Goal: Information Seeking & Learning: Learn about a topic

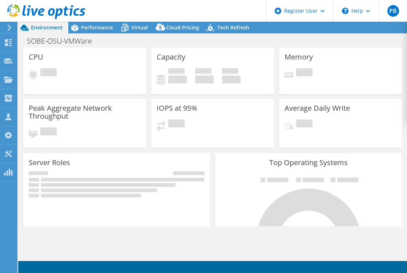
select select "USD"
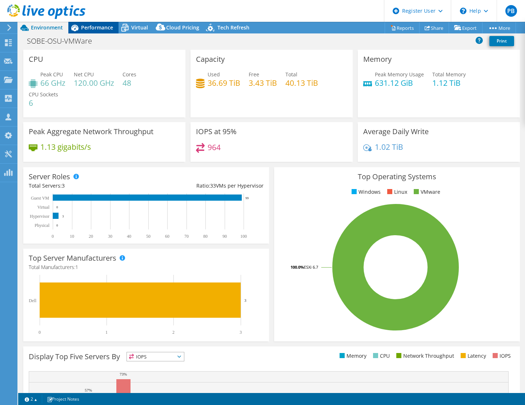
click at [103, 28] on span "Performance" at bounding box center [97, 27] width 32 height 7
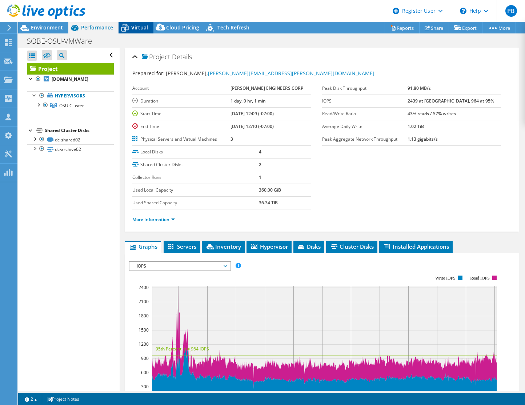
click at [137, 26] on span "Virtual" at bounding box center [139, 27] width 17 height 7
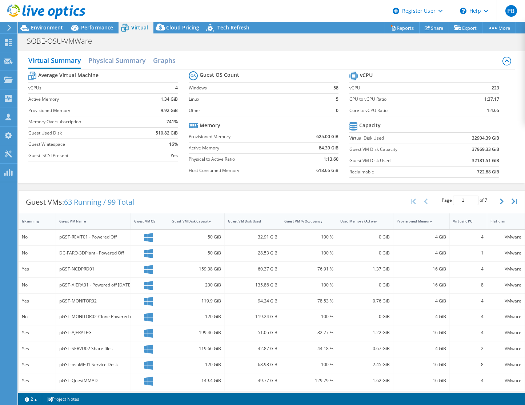
drag, startPoint x: 292, startPoint y: 99, endPoint x: 297, endPoint y: 94, distance: 7.2
drag, startPoint x: 297, startPoint y: 94, endPoint x: 274, endPoint y: 85, distance: 25.2
click at [274, 85] on label "Windows" at bounding box center [257, 87] width 136 height 7
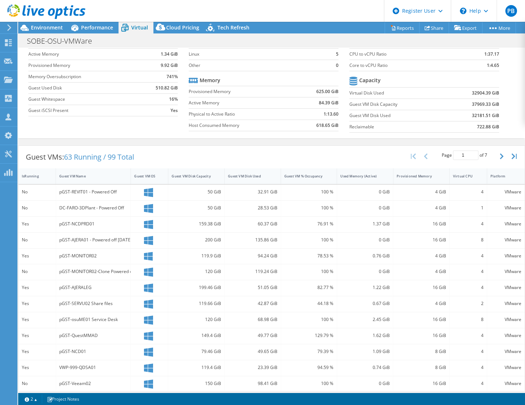
scroll to position [61, 0]
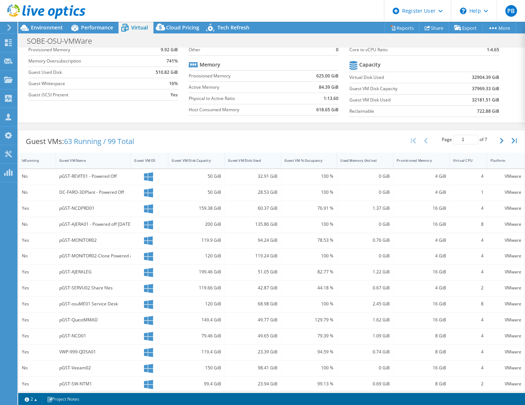
click at [251, 159] on div "Guest VM Disk Used" at bounding box center [248, 160] width 41 height 5
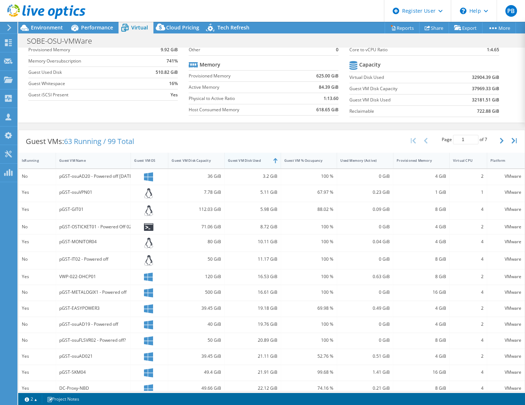
click at [259, 158] on div "Guest VM Disk Used" at bounding box center [248, 160] width 41 height 5
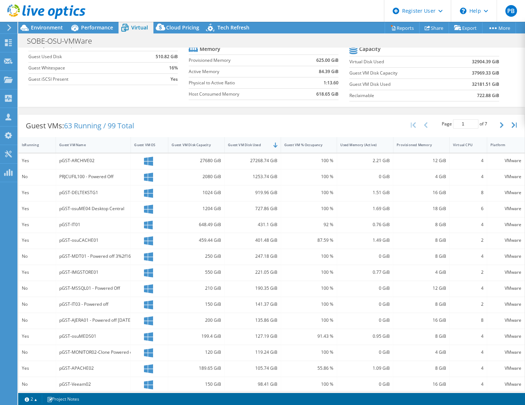
scroll to position [82, 0]
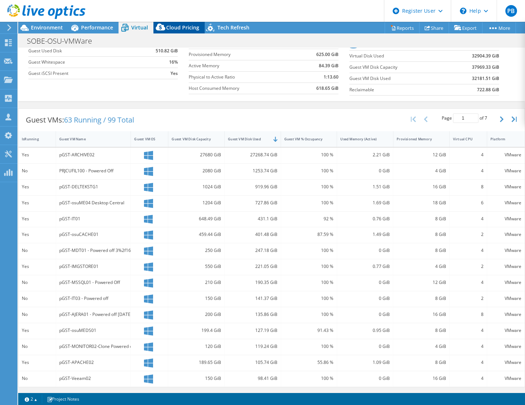
click at [162, 29] on icon at bounding box center [159, 27] width 9 height 7
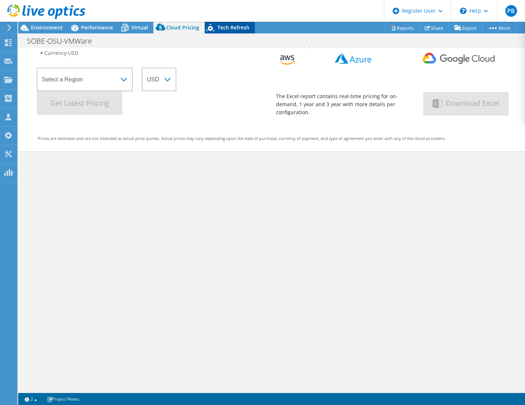
click at [223, 28] on span "Tech Refresh" at bounding box center [233, 27] width 32 height 7
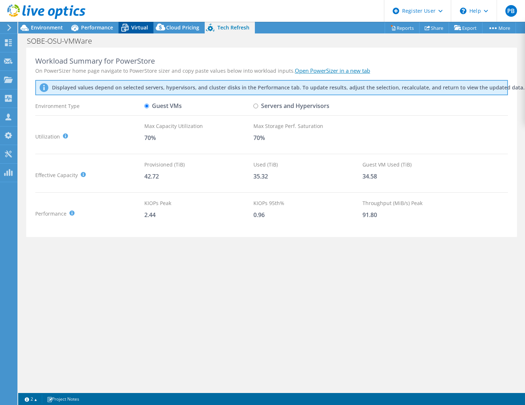
scroll to position [0, 0]
click at [101, 30] on span "Performance" at bounding box center [97, 27] width 32 height 7
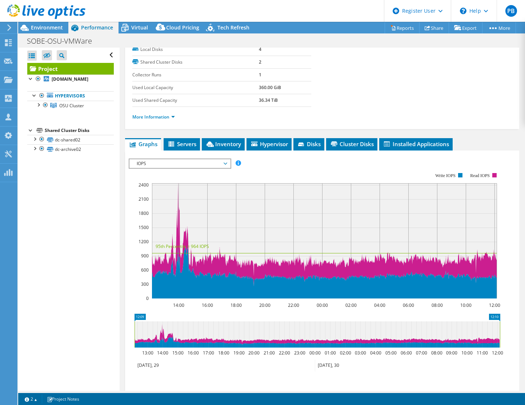
scroll to position [169, 0]
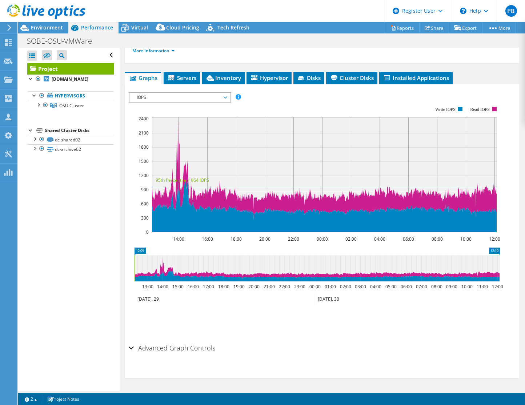
click at [178, 154] on icon at bounding box center [323, 168] width 345 height 103
click at [186, 79] on span "Servers" at bounding box center [181, 77] width 29 height 7
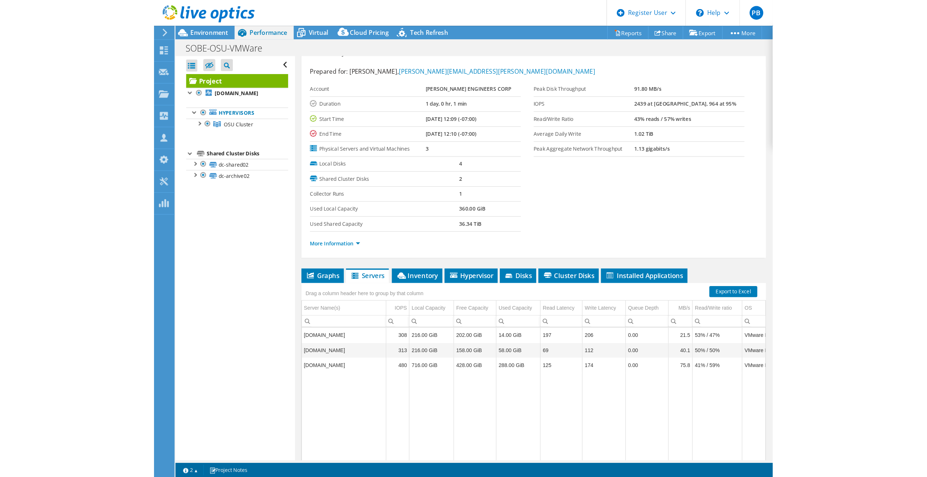
scroll to position [0, 0]
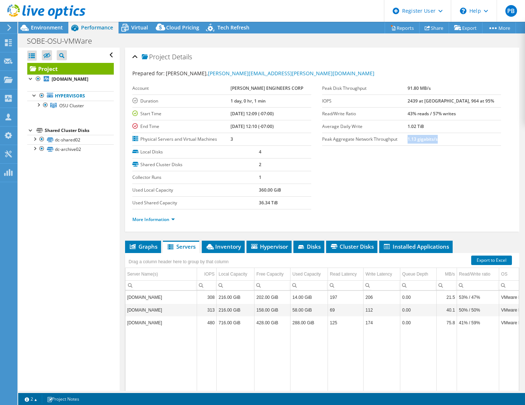
drag, startPoint x: 425, startPoint y: 136, endPoint x: 461, endPoint y: 136, distance: 35.6
click at [406, 136] on td "1.13 gigabits/s" at bounding box center [453, 139] width 93 height 13
click at [406, 139] on td "1.13 gigabits/s" at bounding box center [453, 139] width 93 height 13
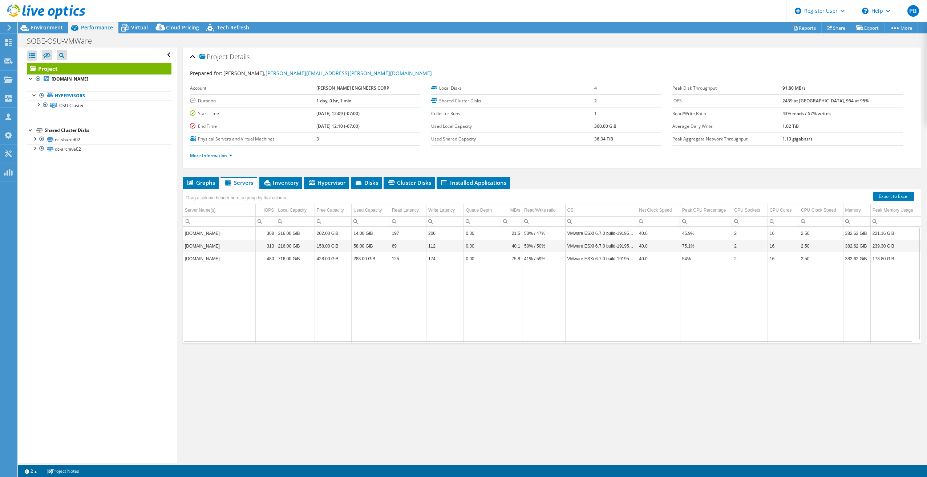
drag, startPoint x: 439, startPoint y: 409, endPoint x: 443, endPoint y: 411, distance: 4.2
click at [406, 273] on div "Project Details Prepared for: [PERSON_NAME], [PERSON_NAME][EMAIL_ADDRESS][PERSO…" at bounding box center [551, 256] width 749 height 416
click at [131, 30] on icon at bounding box center [124, 27] width 13 height 13
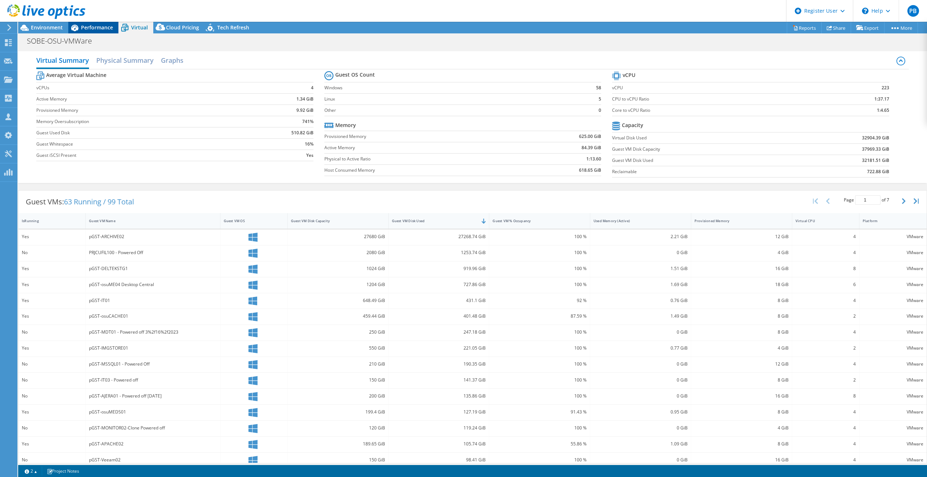
click at [99, 27] on span "Performance" at bounding box center [97, 27] width 32 height 7
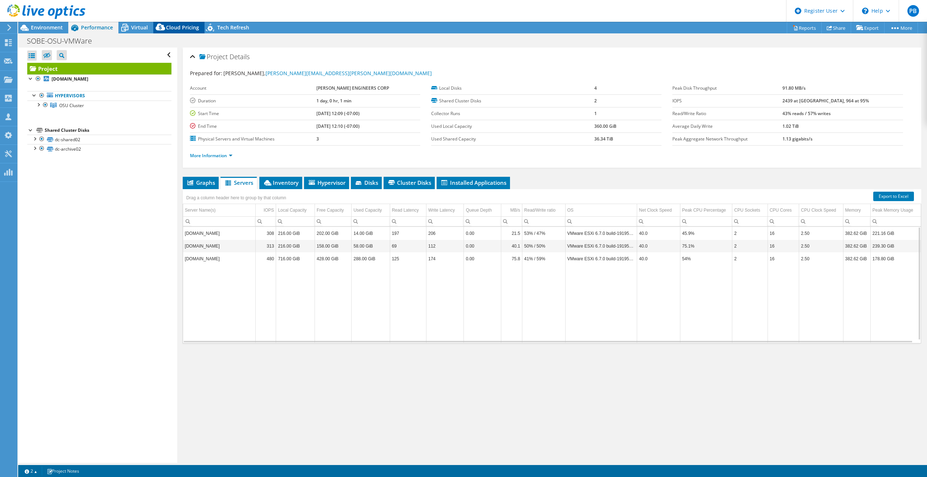
click at [155, 28] on icon at bounding box center [159, 27] width 9 height 7
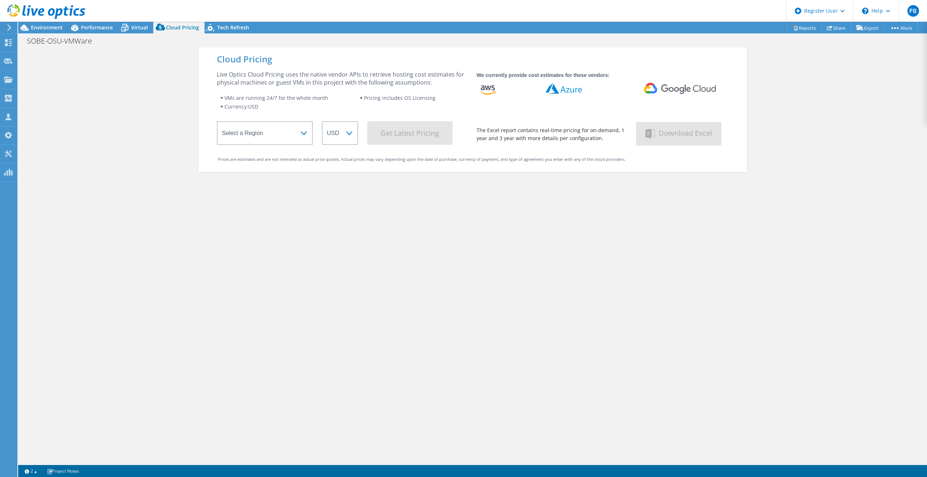
click at [135, 35] on div "SOBE-OSU-VMWare Print" at bounding box center [472, 40] width 909 height 13
click at [137, 30] on span "Virtual" at bounding box center [139, 27] width 17 height 7
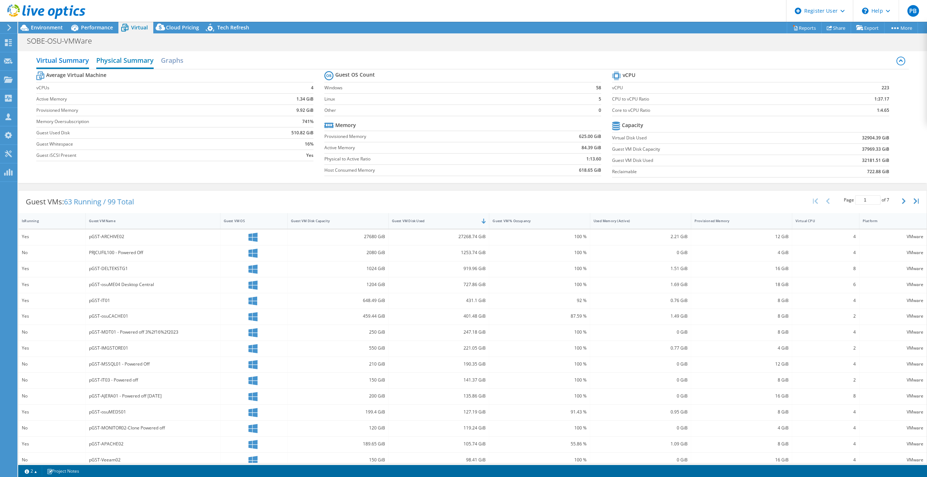
click at [125, 57] on h2 "Physical Summary" at bounding box center [124, 61] width 57 height 16
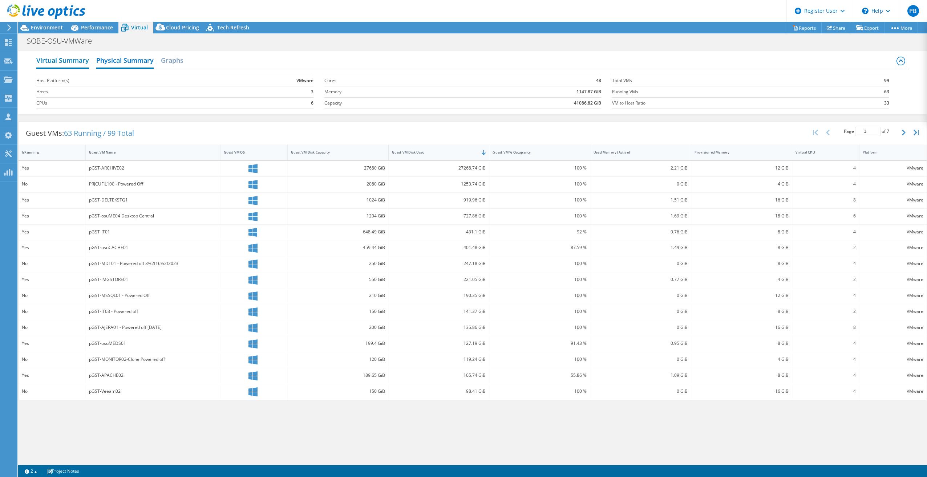
click at [54, 57] on h2 "Virtual Summary" at bounding box center [62, 61] width 53 height 16
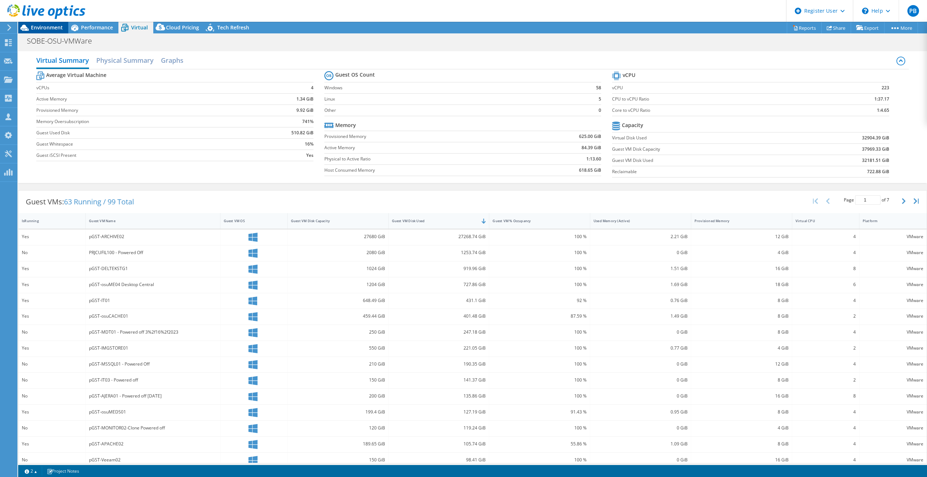
click at [48, 29] on span "Environment" at bounding box center [47, 27] width 32 height 7
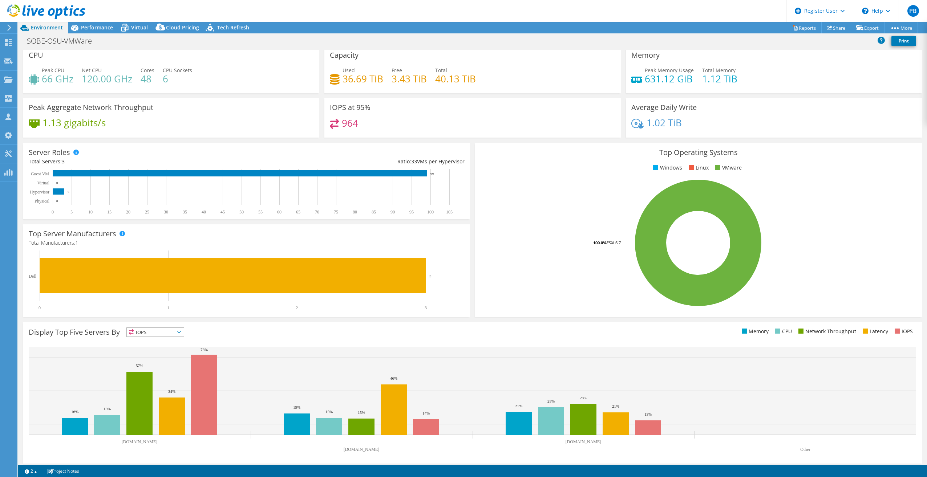
scroll to position [8, 0]
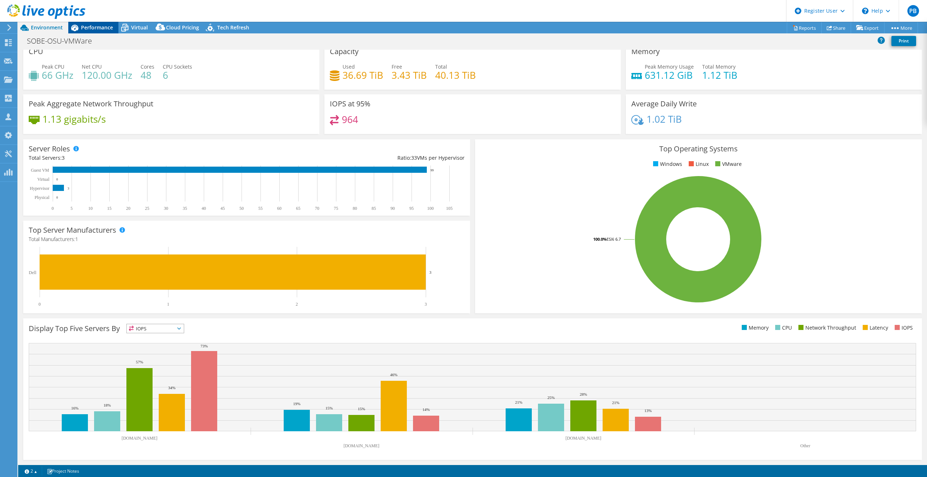
click at [104, 27] on span "Performance" at bounding box center [97, 27] width 32 height 7
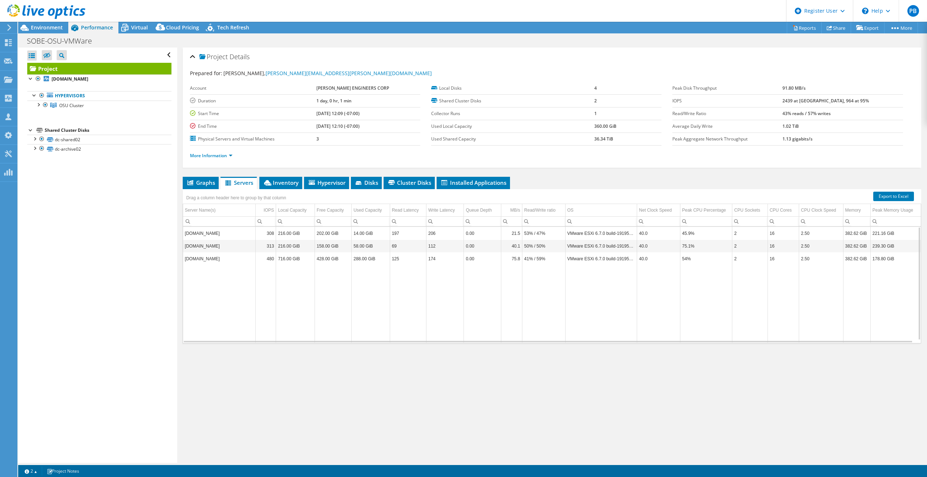
drag, startPoint x: 208, startPoint y: 183, endPoint x: 230, endPoint y: 204, distance: 30.1
click at [208, 183] on span "Graphs" at bounding box center [200, 182] width 29 height 7
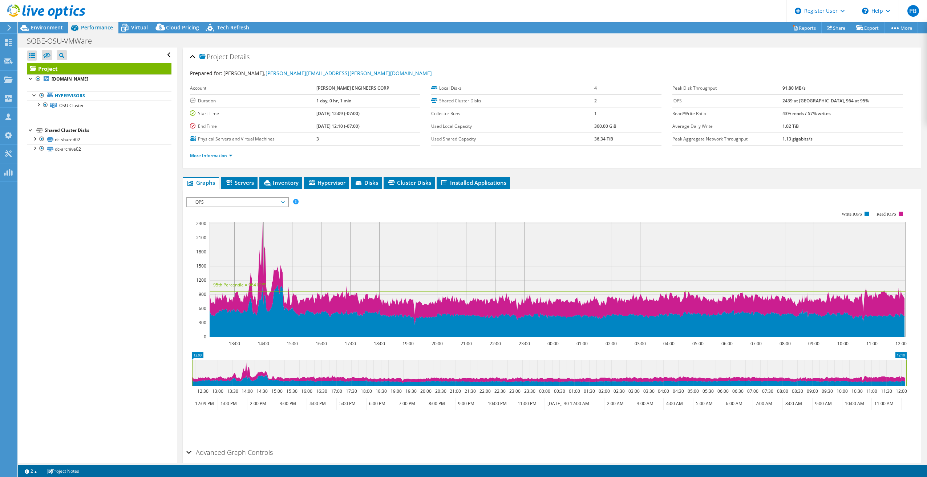
click at [249, 201] on span "IOPS" at bounding box center [237, 202] width 93 height 9
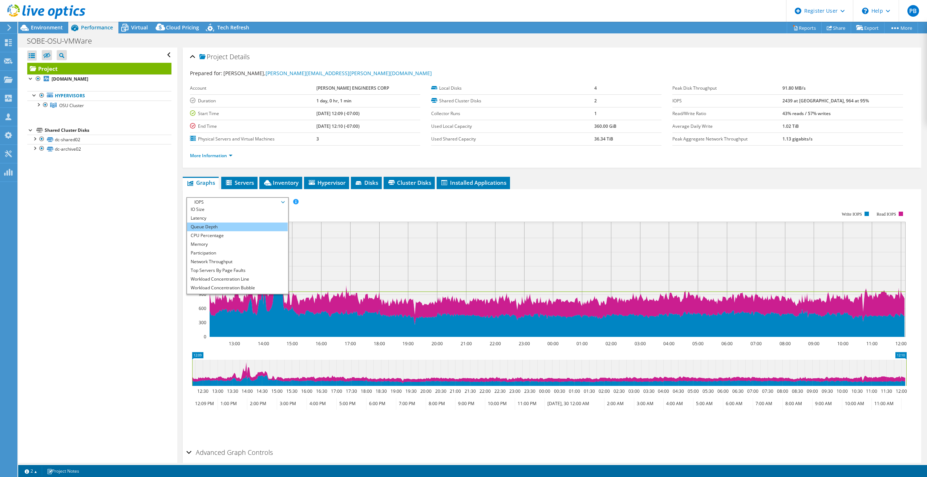
scroll to position [26, 0]
click at [240, 273] on li "Workload Concentration Bubble" at bounding box center [237, 280] width 101 height 9
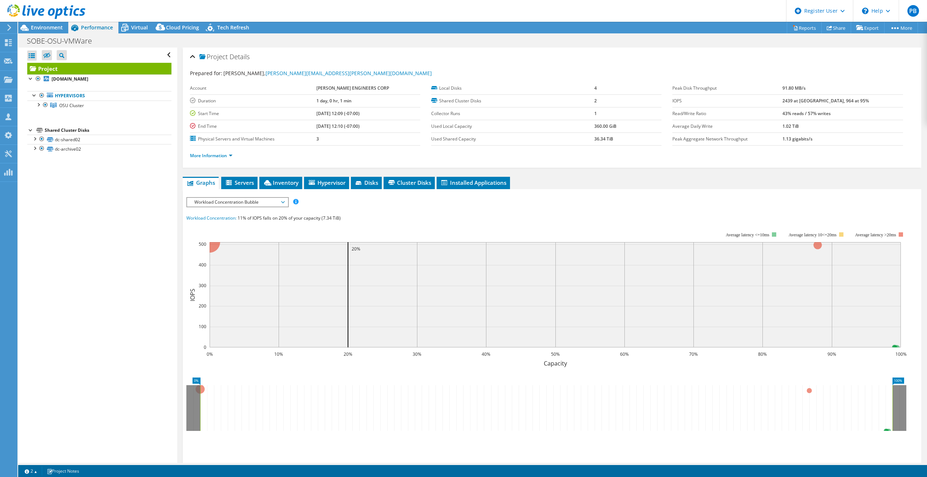
click at [270, 224] on rect at bounding box center [546, 294] width 720 height 145
drag, startPoint x: 897, startPoint y: 344, endPoint x: 893, endPoint y: 345, distance: 4.0
drag, startPoint x: 893, startPoint y: 345, endPoint x: 296, endPoint y: 324, distance: 596.5
click at [296, 273] on rect at bounding box center [555, 294] width 691 height 105
click at [233, 201] on span "Workload Concentration Bubble" at bounding box center [237, 202] width 93 height 9
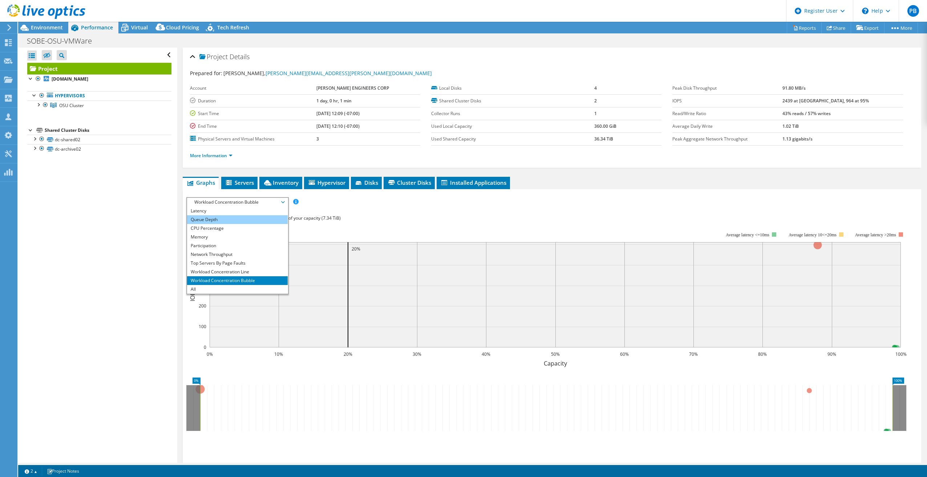
click at [243, 222] on li "Queue Depth" at bounding box center [237, 219] width 101 height 9
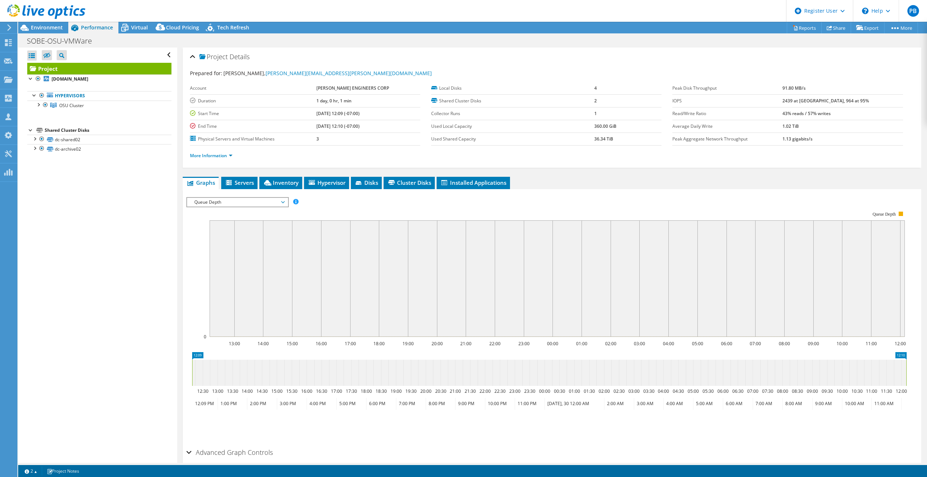
click at [224, 202] on span "Queue Depth" at bounding box center [237, 202] width 93 height 9
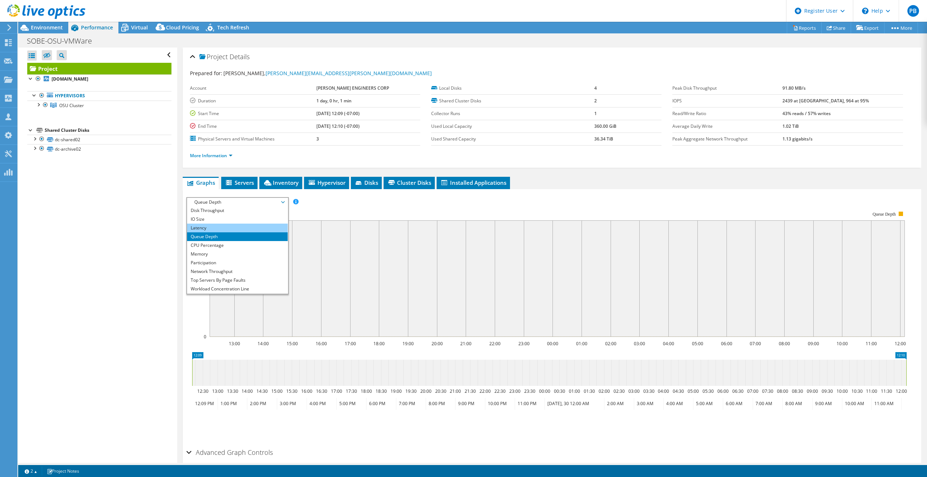
scroll to position [0, 0]
click at [238, 266] on li "Memory" at bounding box center [237, 263] width 101 height 9
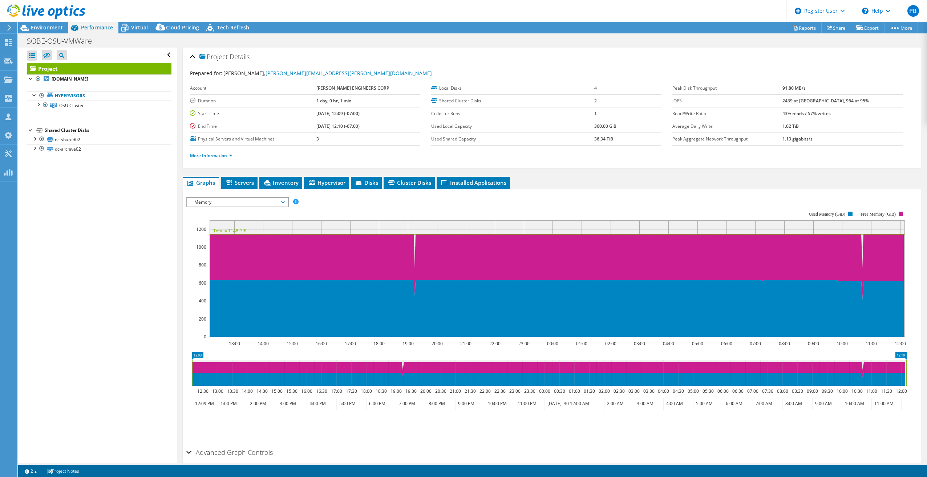
click at [243, 199] on span "Memory" at bounding box center [237, 202] width 93 height 9
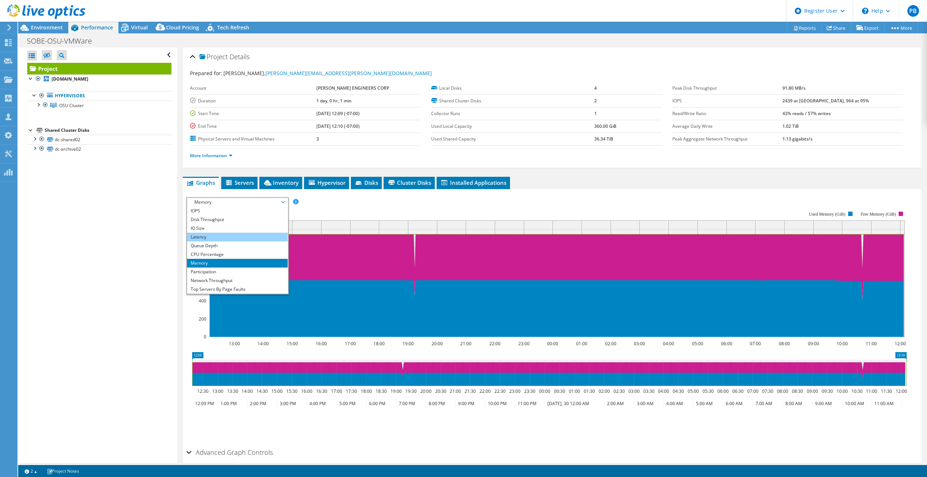
click at [232, 233] on li "Latency" at bounding box center [237, 237] width 101 height 9
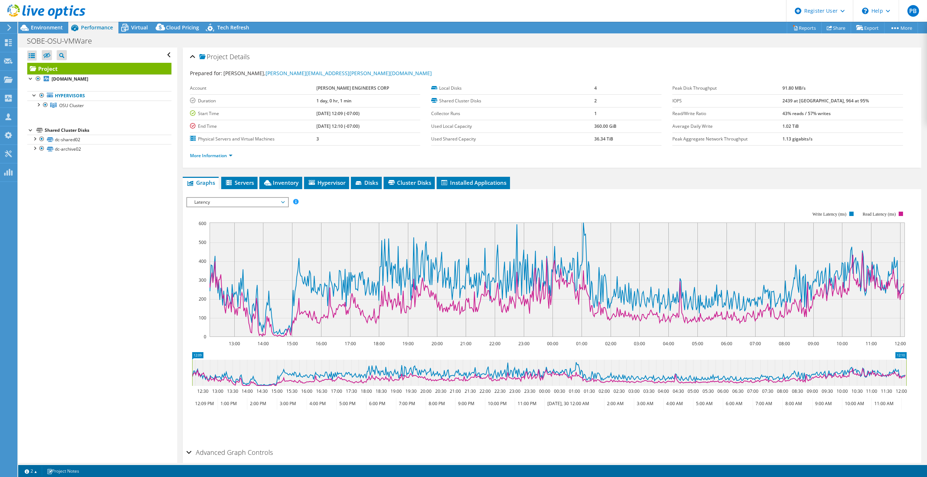
click at [273, 203] on span "Latency" at bounding box center [237, 202] width 93 height 9
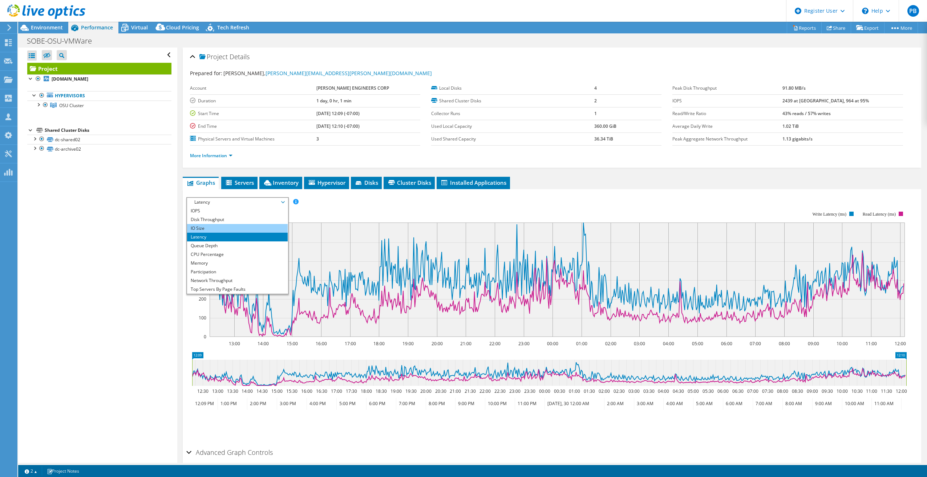
click at [234, 228] on li "IO Size" at bounding box center [237, 228] width 101 height 9
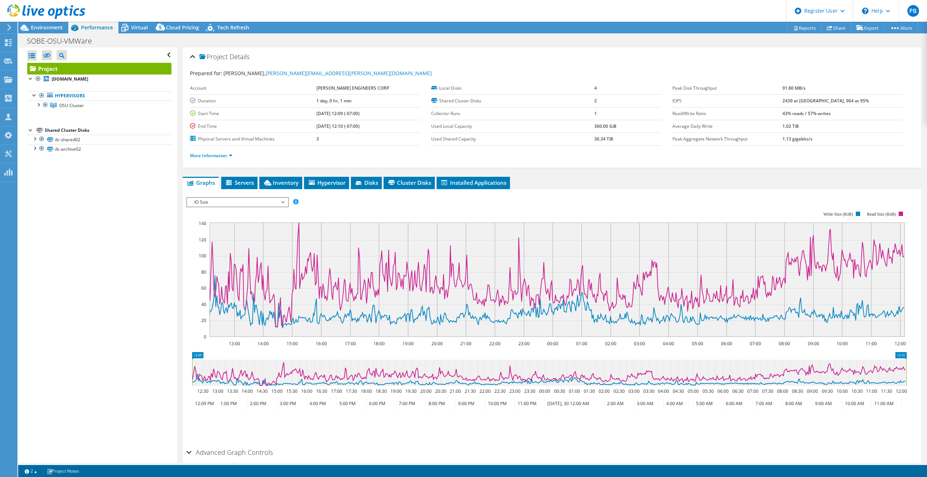
click at [276, 201] on span "IO Size" at bounding box center [237, 202] width 93 height 9
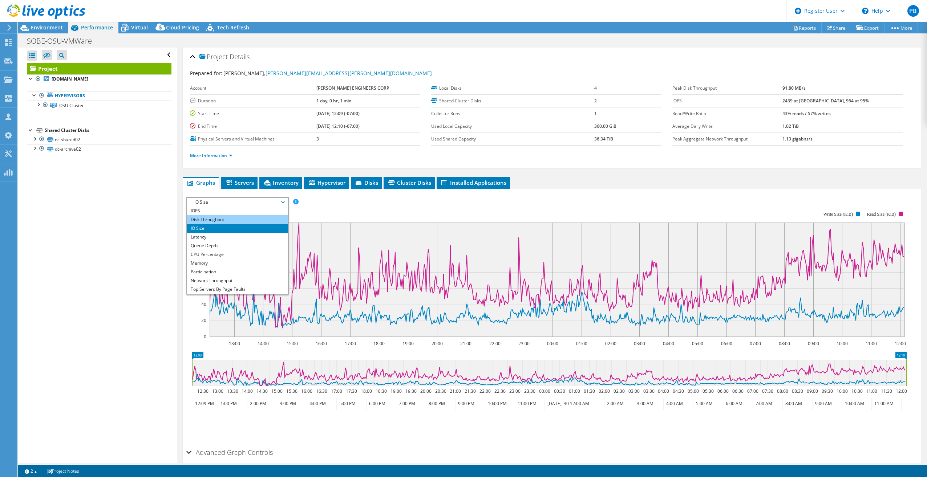
click at [249, 218] on li "Disk Throughput" at bounding box center [237, 219] width 101 height 9
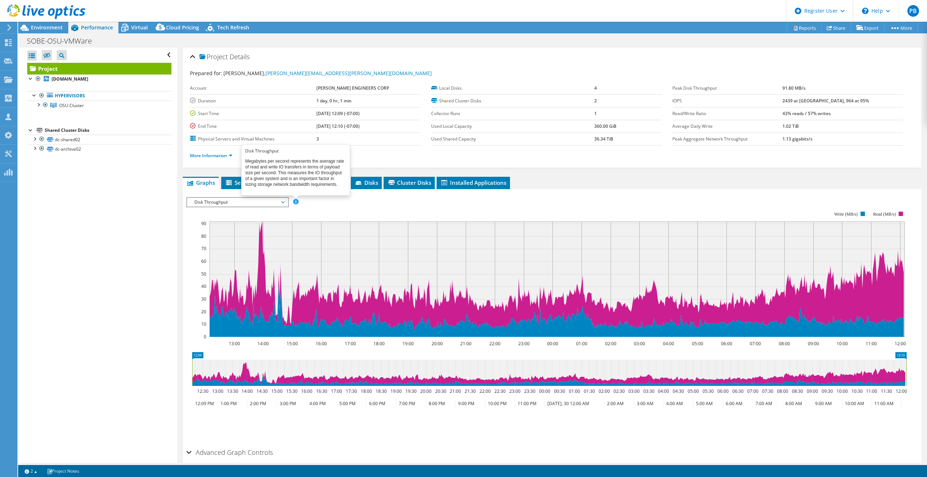
click at [294, 203] on span at bounding box center [295, 201] width 5 height 5
click at [280, 203] on span "Disk Throughput" at bounding box center [237, 202] width 93 height 9
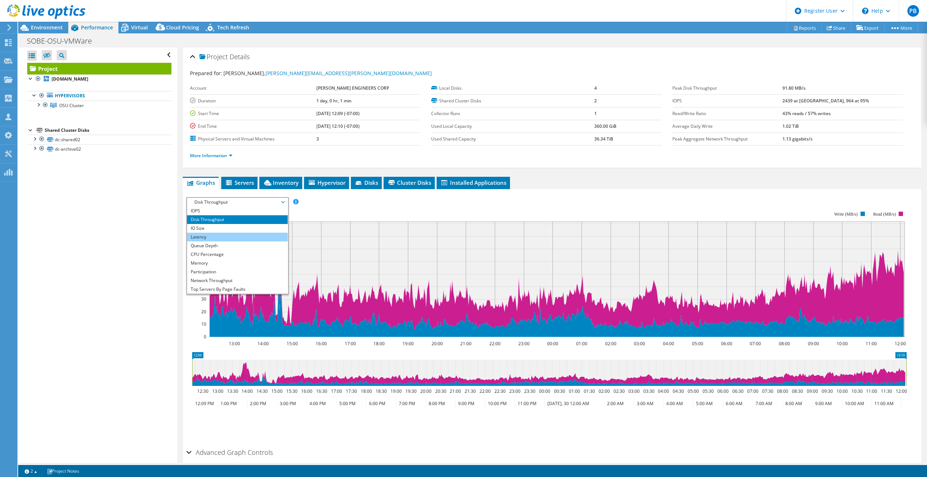
drag, startPoint x: 259, startPoint y: 226, endPoint x: 250, endPoint y: 238, distance: 14.8
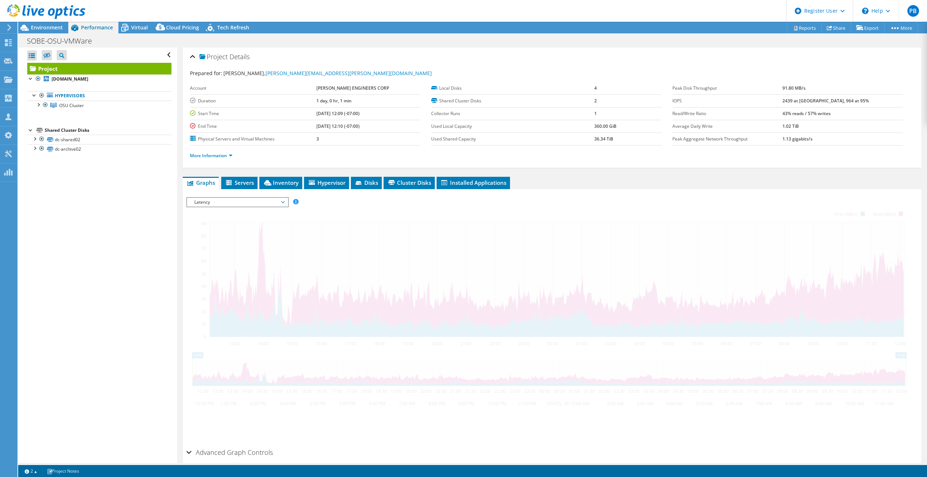
scroll to position [26, 0]
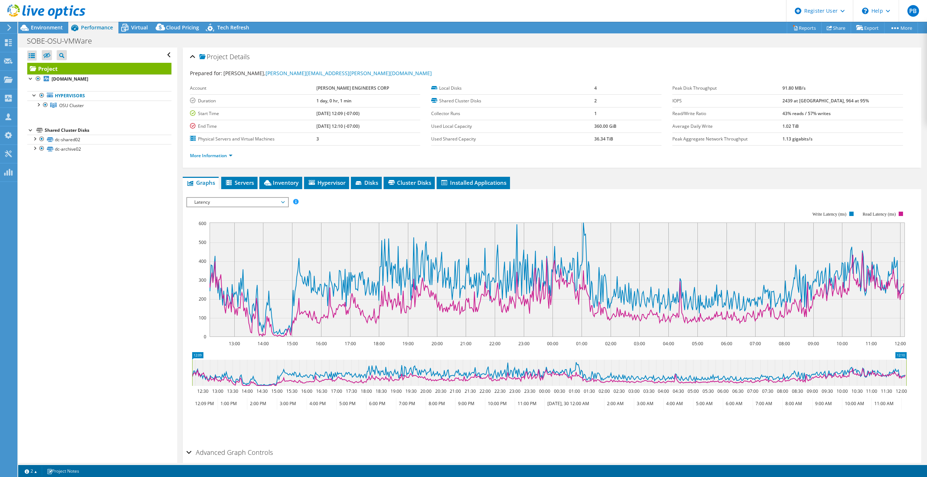
drag, startPoint x: 250, startPoint y: 238, endPoint x: 228, endPoint y: 205, distance: 40.0
click at [228, 205] on span "Latency" at bounding box center [237, 202] width 93 height 9
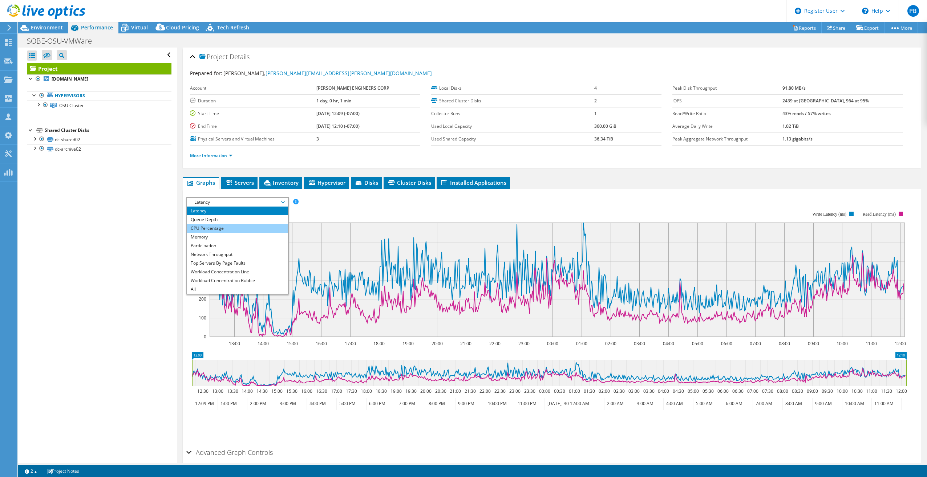
click at [230, 229] on li "CPU Percentage" at bounding box center [237, 228] width 101 height 9
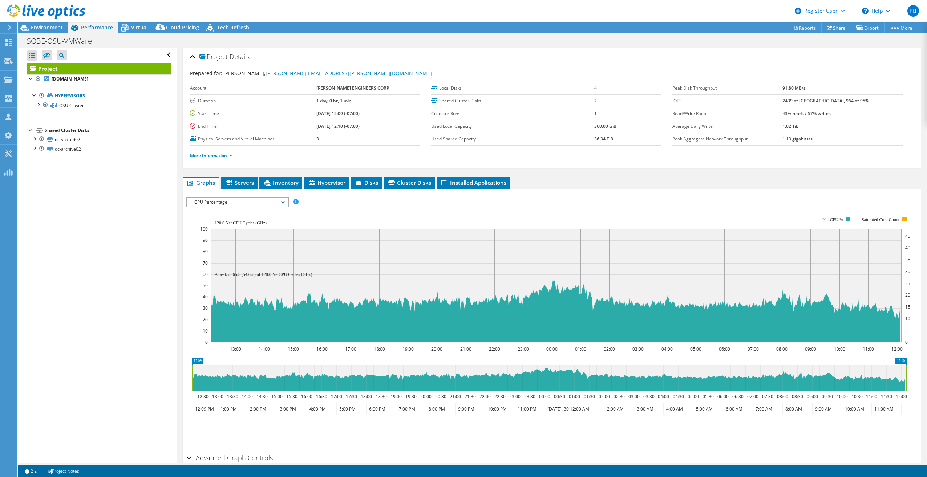
click at [244, 201] on span "CPU Percentage" at bounding box center [237, 202] width 93 height 9
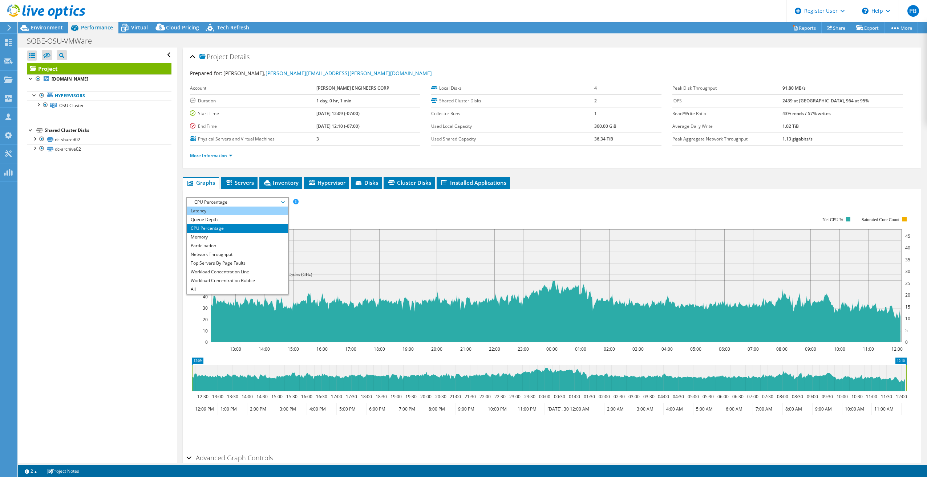
click at [215, 210] on li "Latency" at bounding box center [237, 211] width 101 height 9
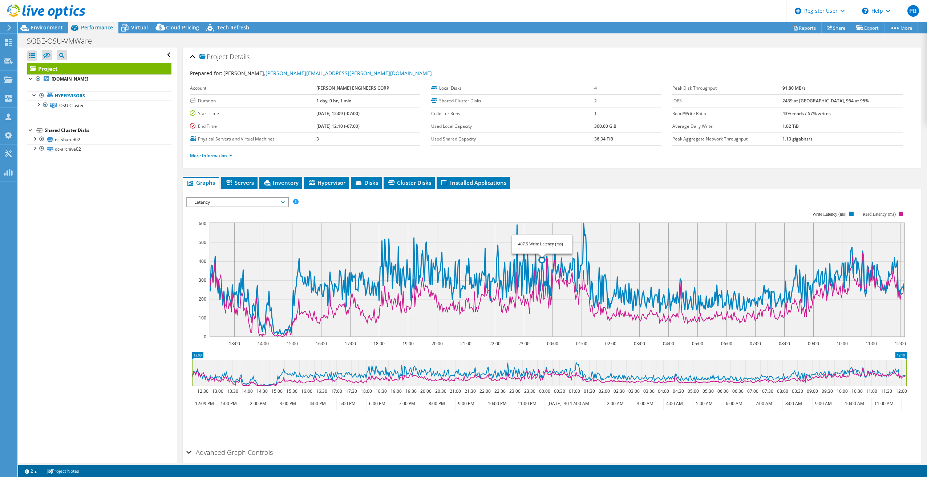
drag, startPoint x: 544, startPoint y: 270, endPoint x: 618, endPoint y: 259, distance: 75.3
click at [406, 269] on icon at bounding box center [556, 279] width 695 height 112
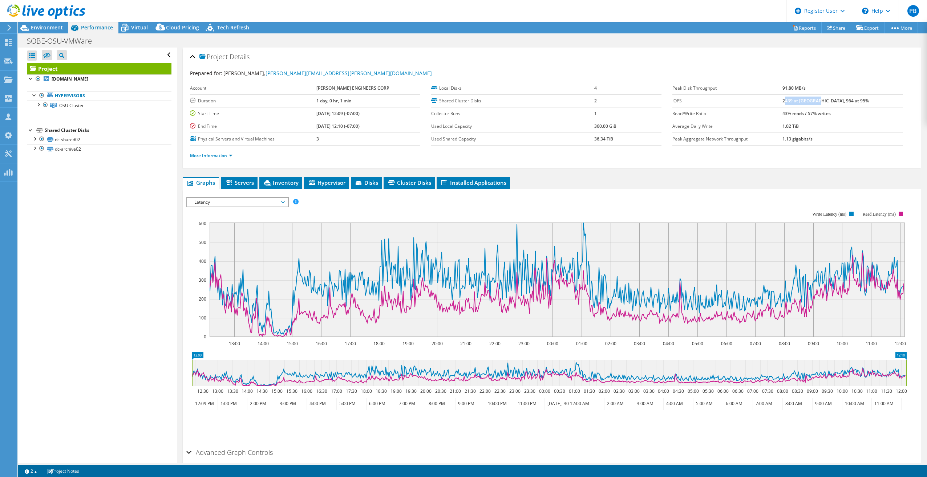
drag, startPoint x: 808, startPoint y: 99, endPoint x: 841, endPoint y: 98, distance: 33.1
click at [406, 98] on b "2439 at [GEOGRAPHIC_DATA], 964 at 95%" at bounding box center [825, 101] width 86 height 6
drag, startPoint x: 841, startPoint y: 98, endPoint x: 814, endPoint y: 108, distance: 28.6
click at [406, 102] on b "2439 at [GEOGRAPHIC_DATA], 964 at 95%" at bounding box center [825, 101] width 86 height 6
click at [256, 202] on span "Latency" at bounding box center [237, 202] width 93 height 9
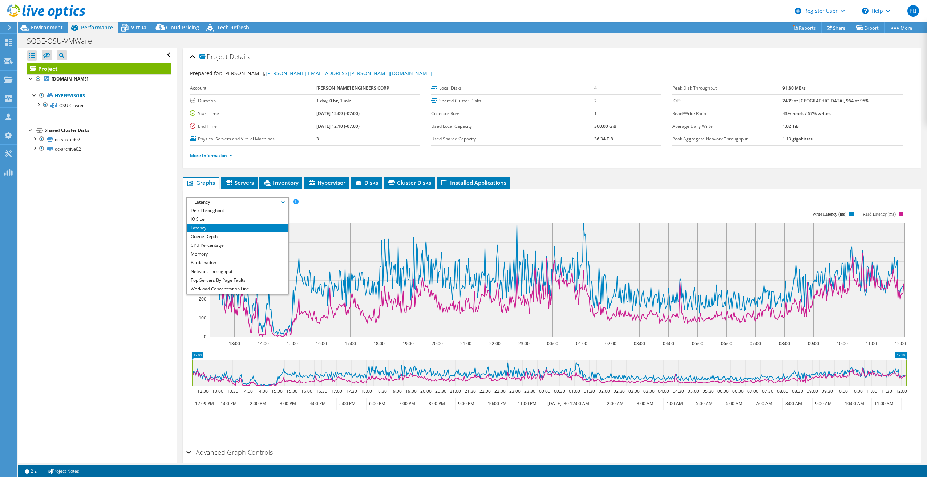
scroll to position [0, 0]
drag, startPoint x: 207, startPoint y: 244, endPoint x: 253, endPoint y: 254, distance: 47.6
click at [206, 244] on li "Queue Depth" at bounding box center [237, 246] width 101 height 9
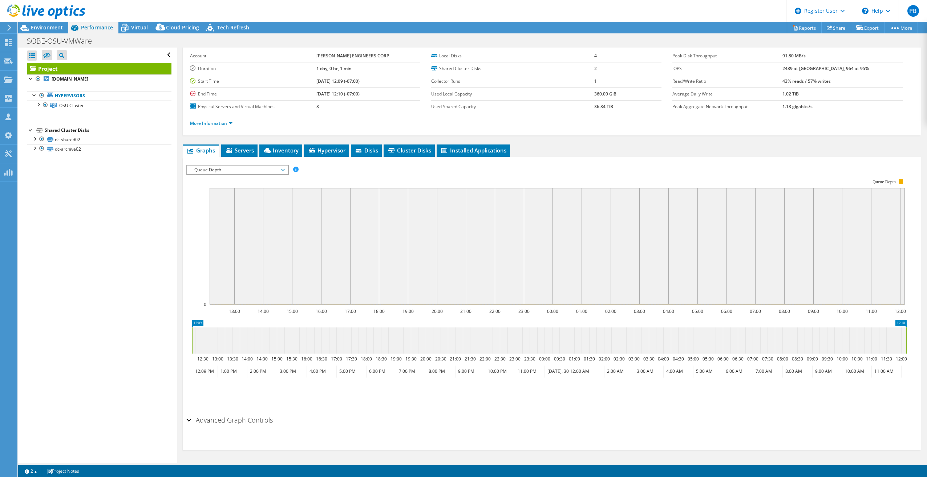
click at [247, 171] on span "Queue Depth" at bounding box center [237, 170] width 93 height 9
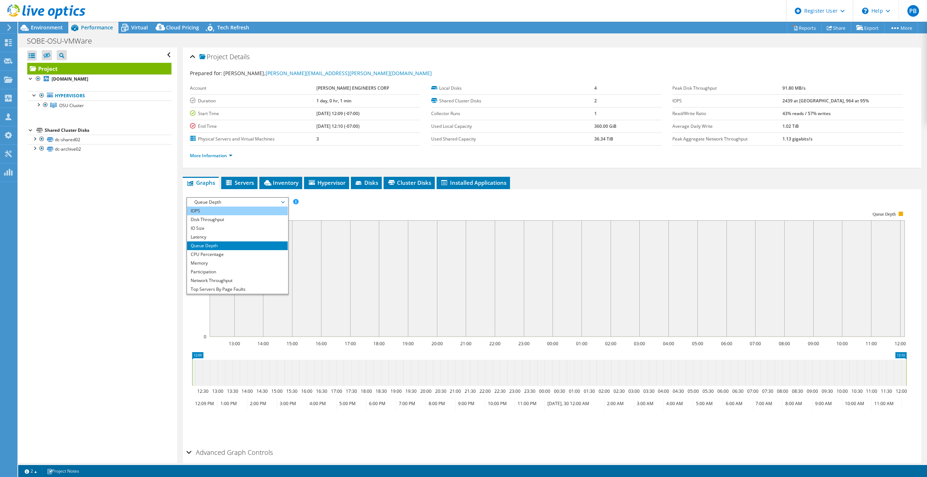
click at [222, 211] on li "IOPS" at bounding box center [237, 211] width 101 height 9
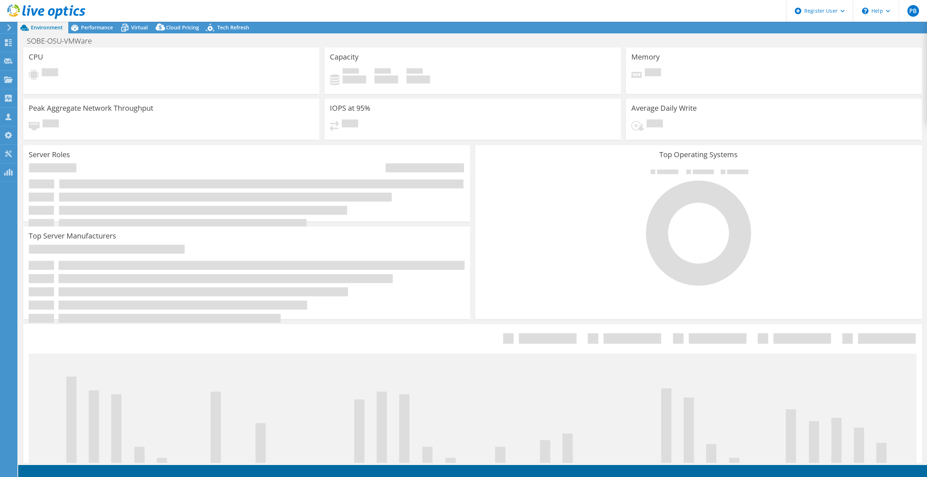
select select "USD"
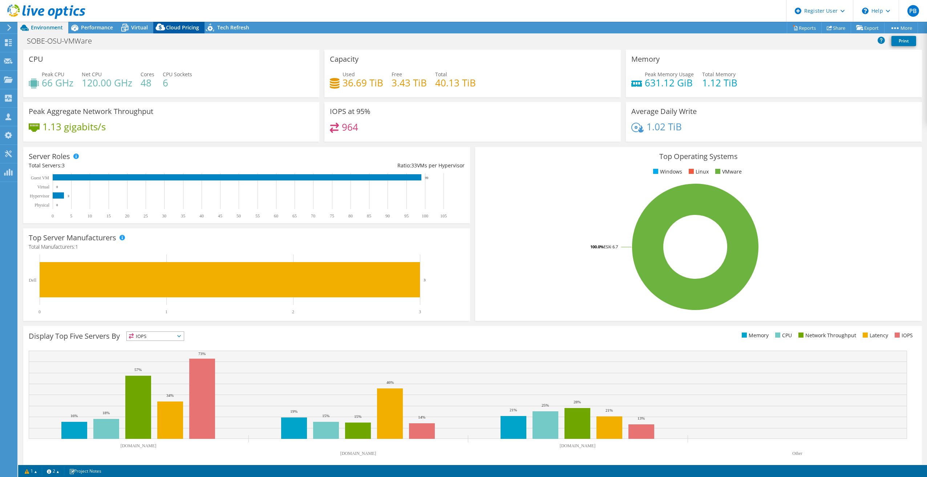
click at [174, 27] on span "Cloud Pricing" at bounding box center [182, 27] width 33 height 7
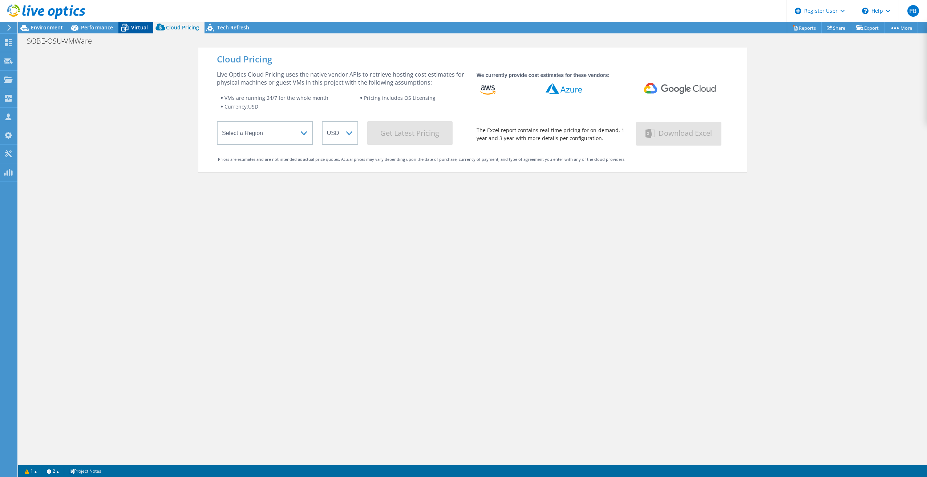
click at [129, 27] on icon at bounding box center [124, 27] width 13 height 13
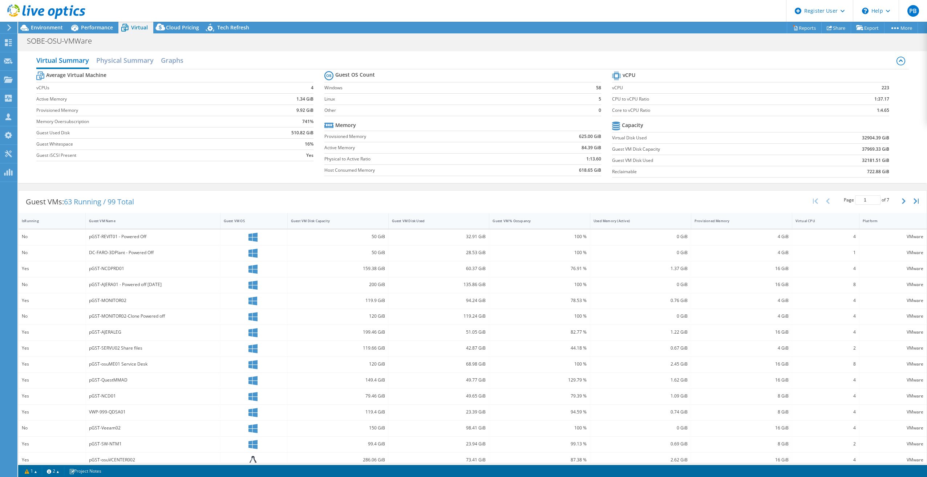
click at [90, 204] on span "63 Running / 99 Total" at bounding box center [99, 202] width 70 height 10
click at [100, 61] on h2 "Physical Summary" at bounding box center [124, 61] width 57 height 16
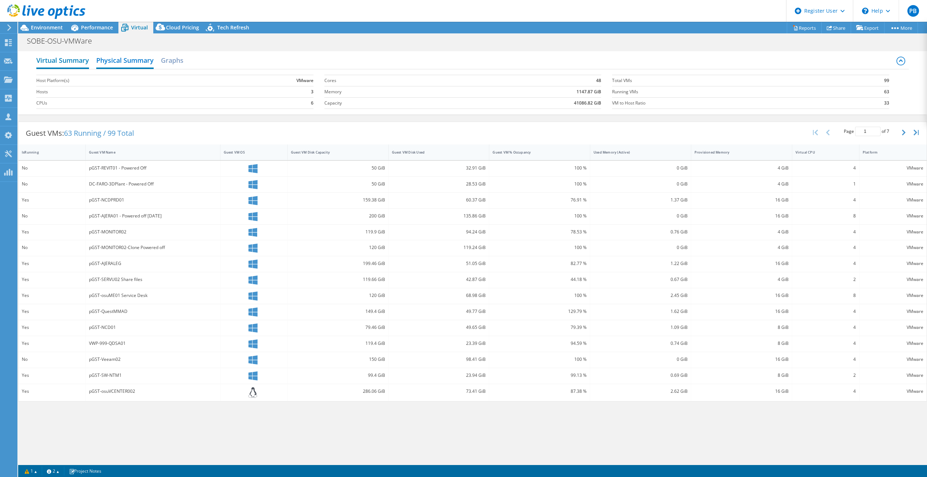
click at [65, 57] on h2 "Virtual Summary" at bounding box center [62, 61] width 53 height 16
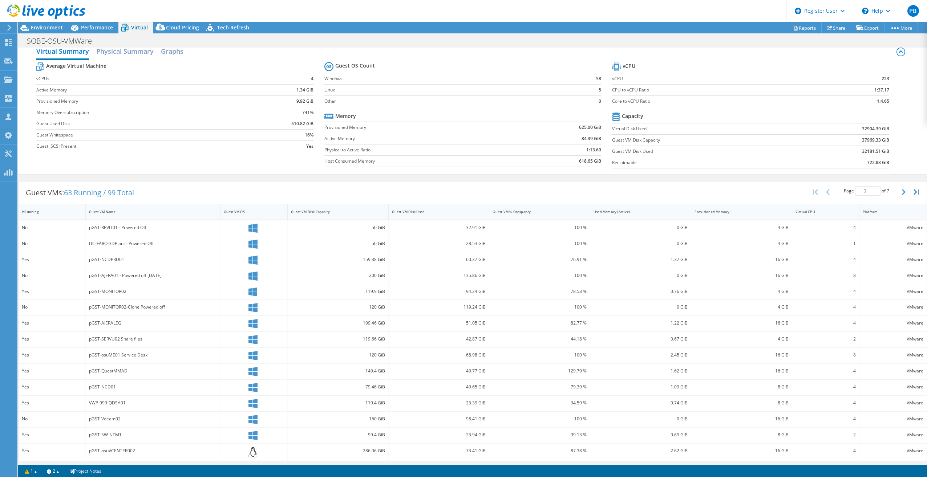
scroll to position [11, 0]
click at [546, 212] on div "Guest VM % Occupancy" at bounding box center [535, 210] width 85 height 5
click at [456, 209] on div "Guest VM Disk Used" at bounding box center [434, 210] width 85 height 5
click at [455, 209] on div "Guest VM Disk Used" at bounding box center [434, 210] width 85 height 5
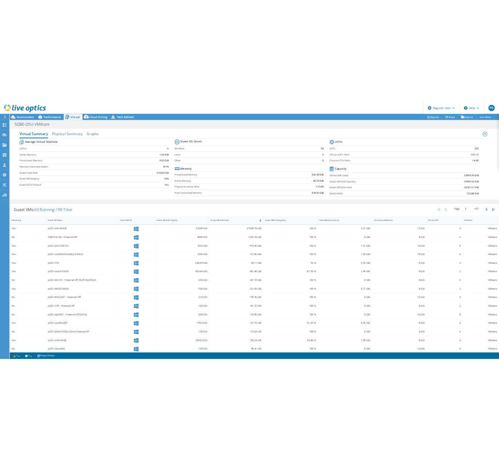
scroll to position [0, 0]
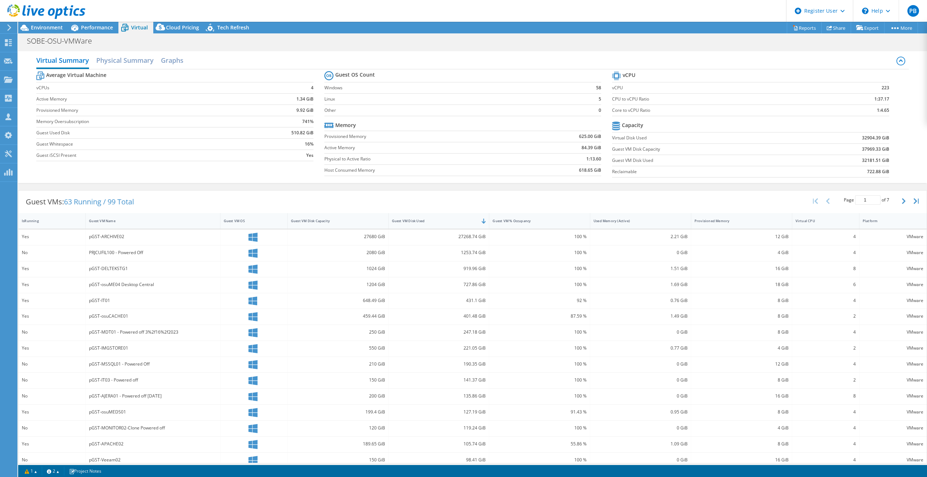
click at [362, 250] on div "2080 GiB" at bounding box center [338, 253] width 94 height 8
click at [517, 137] on label "Provisioned Memory" at bounding box center [422, 136] width 197 height 7
click at [89, 23] on div "Performance" at bounding box center [93, 28] width 50 height 12
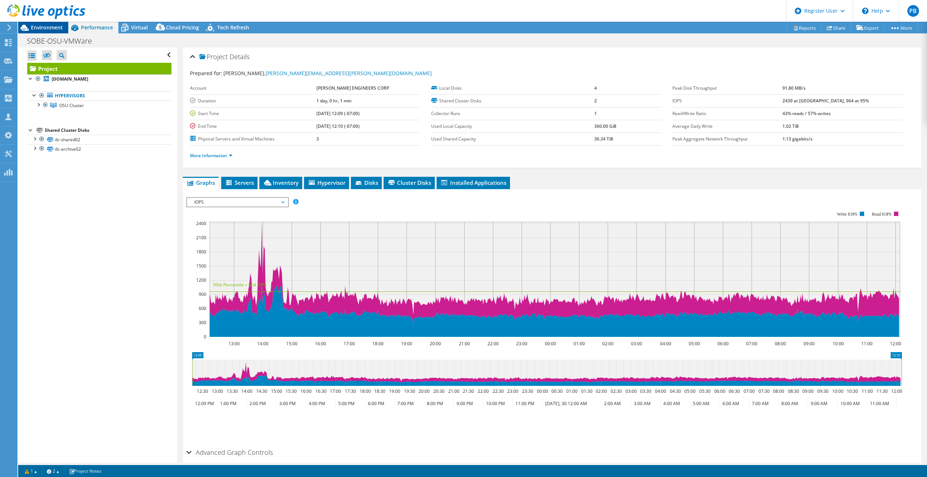
click at [56, 30] on span "Environment" at bounding box center [47, 27] width 32 height 7
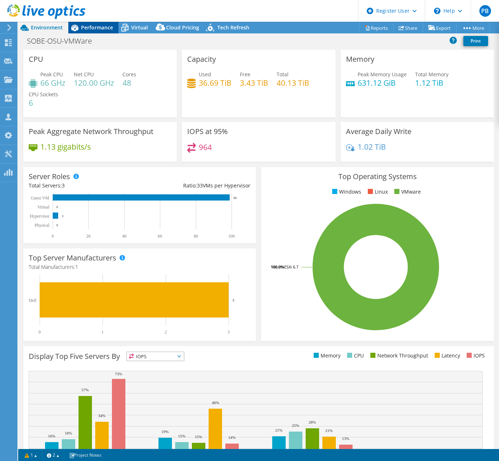
click at [104, 29] on span "Performance" at bounding box center [97, 27] width 32 height 7
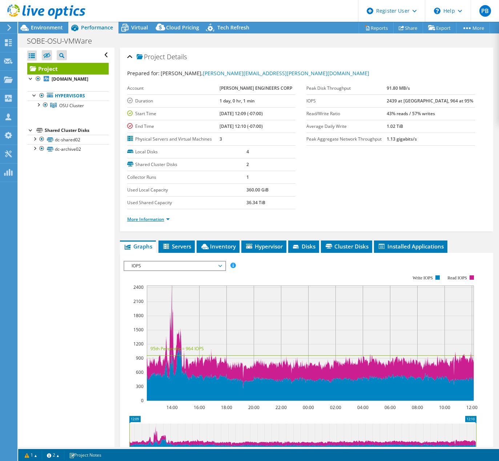
click at [156, 220] on link "More Information" at bounding box center [148, 219] width 43 height 6
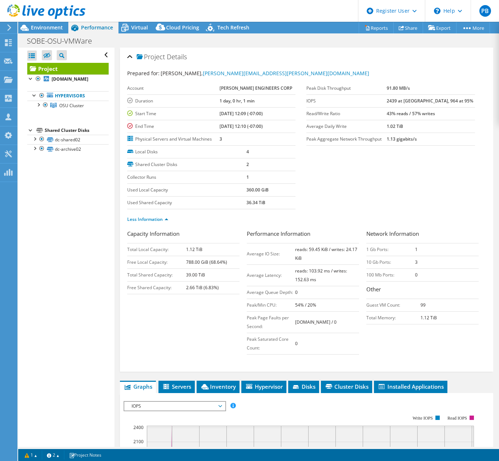
drag, startPoint x: 261, startPoint y: 143, endPoint x: 240, endPoint y: 152, distance: 22.7
click at [240, 152] on label "Local Disks" at bounding box center [186, 151] width 119 height 7
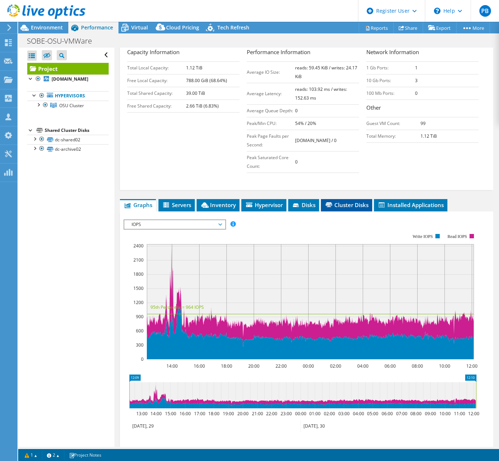
click at [343, 201] on li "Cluster Disks" at bounding box center [346, 205] width 51 height 12
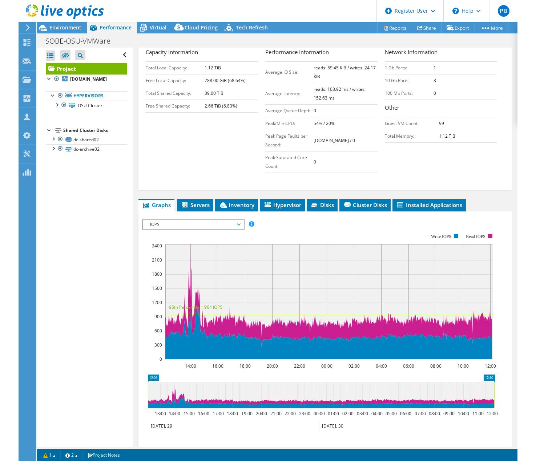
scroll to position [128, 0]
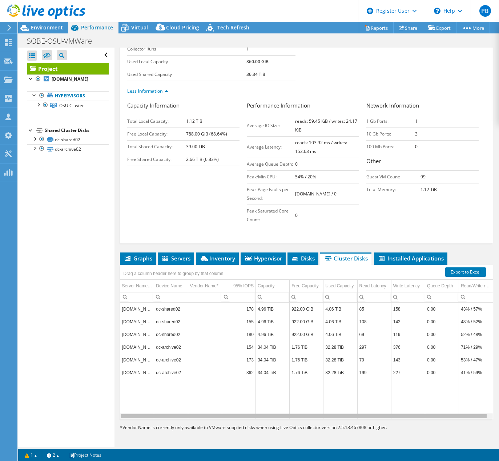
drag, startPoint x: 300, startPoint y: 417, endPoint x: 268, endPoint y: 416, distance: 32.7
click at [268, 416] on div "Data grid" at bounding box center [303, 416] width 365 height 4
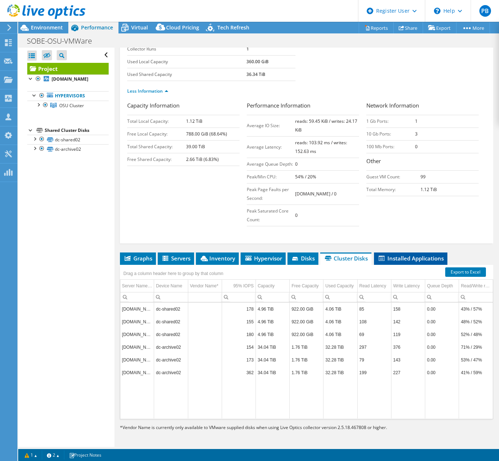
click at [409, 257] on span "Installed Applications" at bounding box center [410, 258] width 66 height 7
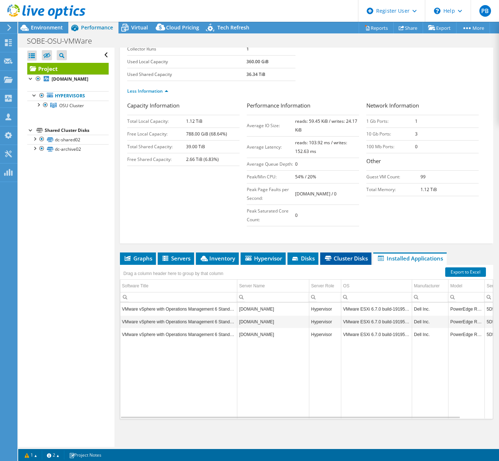
click at [350, 260] on span "Cluster Disks" at bounding box center [346, 258] width 44 height 7
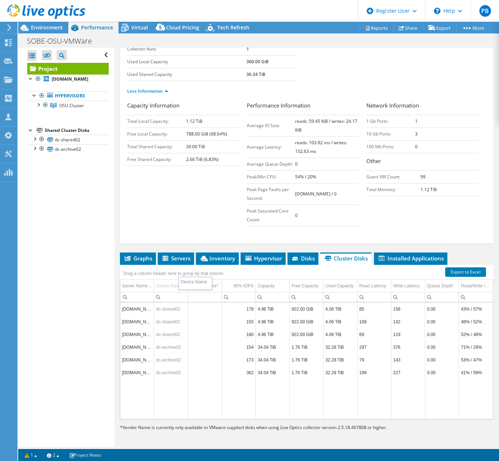
drag, startPoint x: 188, startPoint y: 287, endPoint x: 205, endPoint y: 287, distance: 17.1
click at [311, 261] on span "Disks" at bounding box center [303, 258] width 24 height 7
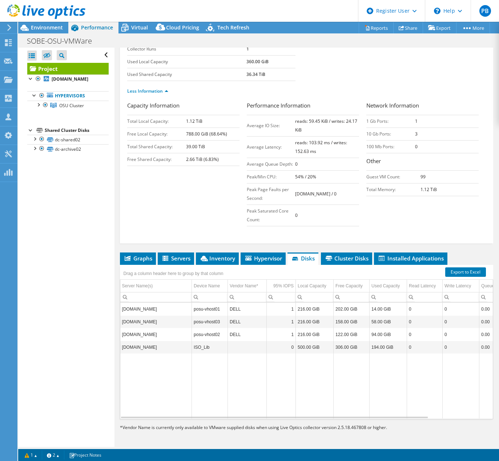
drag, startPoint x: 311, startPoint y: 261, endPoint x: 387, endPoint y: 242, distance: 78.1
click at [387, 242] on div "Project Details Prepared for: Rick Goodman, rick.goodman@salasobrien.com Accoun…" at bounding box center [306, 81] width 373 height 324
click at [334, 255] on span "Cluster Disks" at bounding box center [346, 258] width 44 height 7
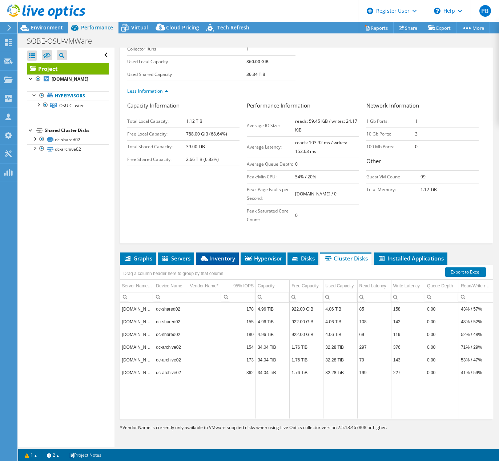
click at [212, 258] on span "Inventory" at bounding box center [217, 258] width 36 height 7
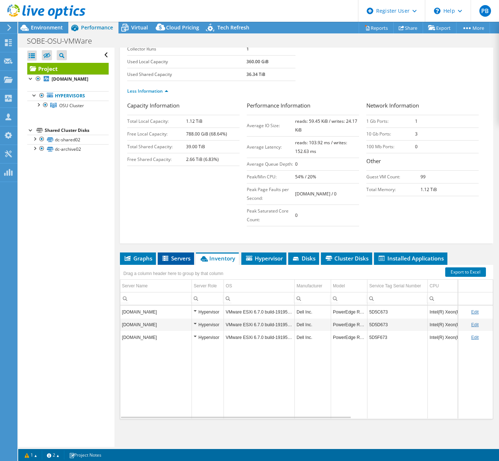
click at [188, 259] on span "Servers" at bounding box center [175, 258] width 29 height 7
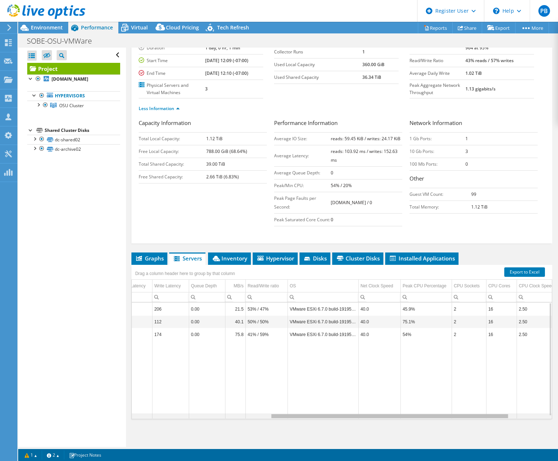
scroll to position [0, 0]
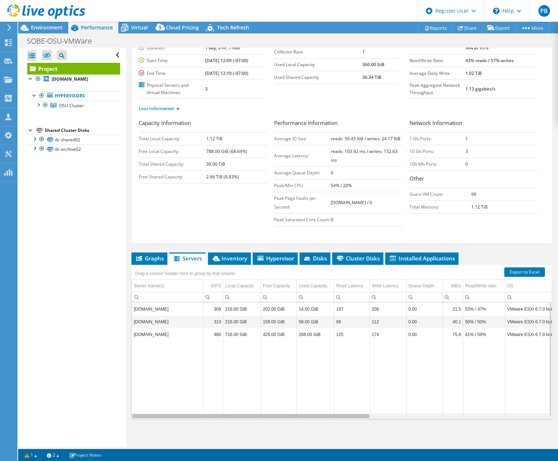
drag, startPoint x: 326, startPoint y: 416, endPoint x: 292, endPoint y: 423, distance: 34.8
click at [294, 418] on body "PB Dell User Patrick Baral Patrick.Baral@dell.com Dell My Profile Log Out \n He…" at bounding box center [279, 230] width 558 height 461
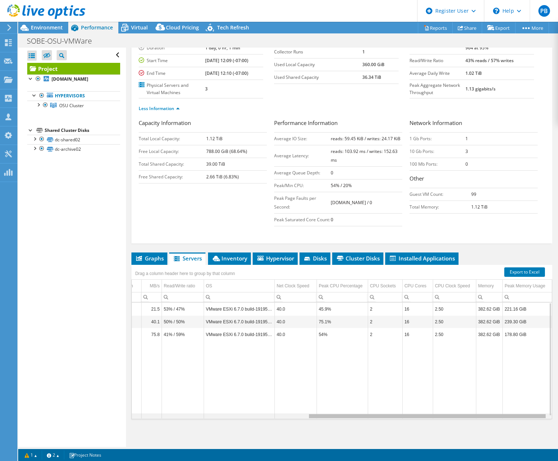
scroll to position [0, 270]
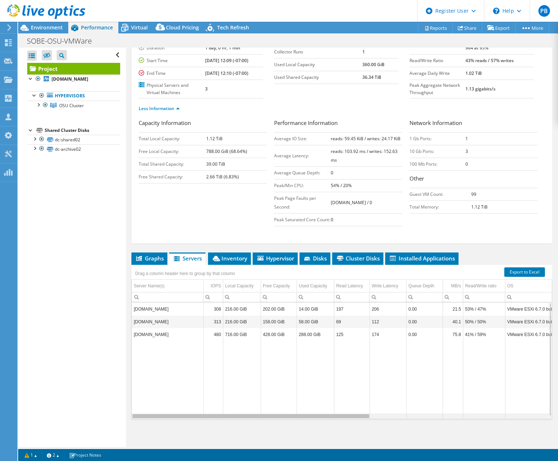
drag, startPoint x: 318, startPoint y: 417, endPoint x: 244, endPoint y: 420, distance: 73.8
click at [248, 422] on body "PB Dell User Patrick Baral Patrick.Baral@dell.com Dell My Profile Log Out \n He…" at bounding box center [279, 230] width 558 height 461
